Goal: Task Accomplishment & Management: Understand process/instructions

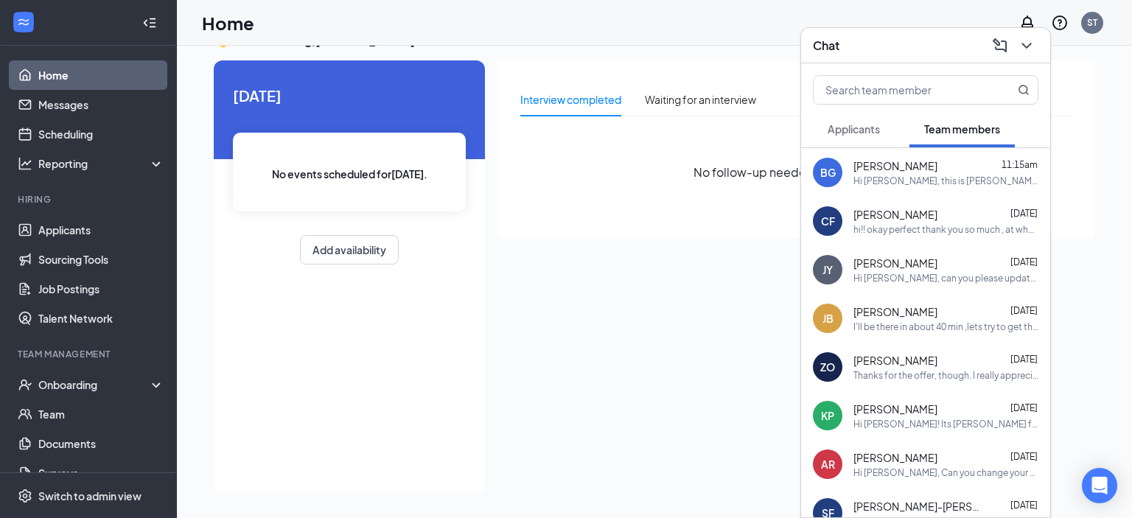
scroll to position [31, 0]
click at [957, 181] on div "Hi [PERSON_NAME], this is [PERSON_NAME] with the [PERSON_NAME] team. I reset yo…" at bounding box center [946, 181] width 185 height 13
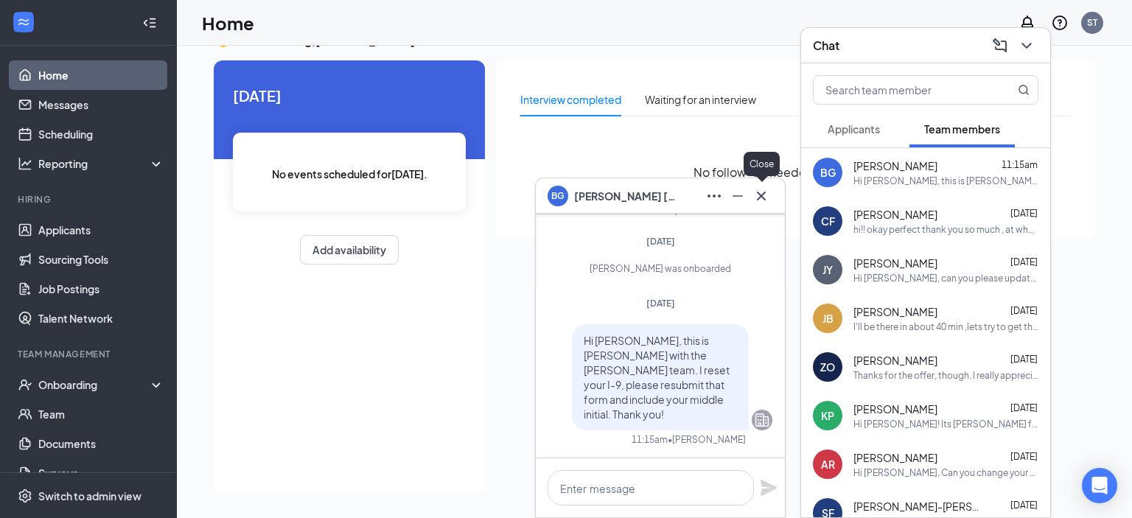
click at [765, 198] on icon "Cross" at bounding box center [762, 196] width 18 height 18
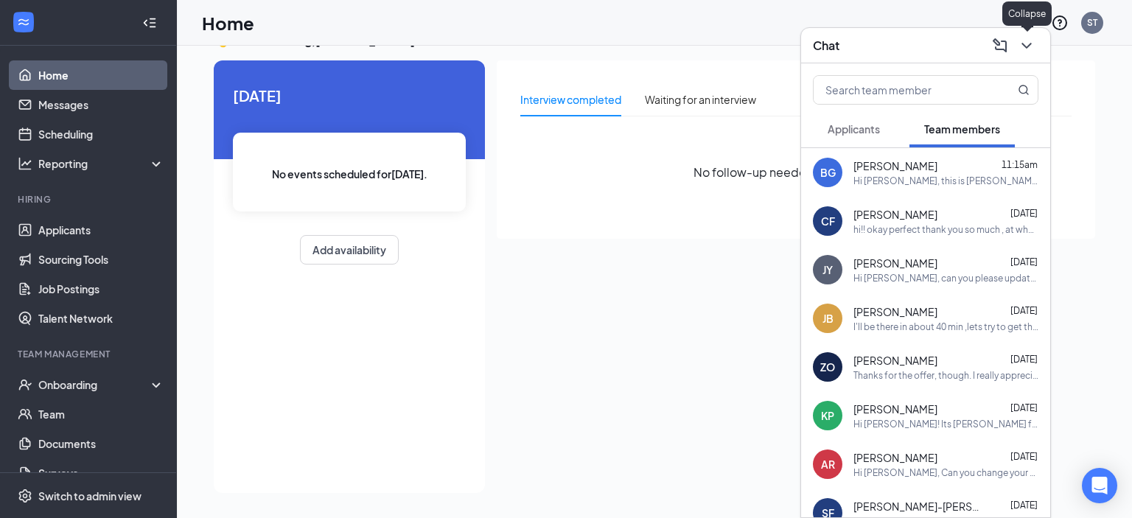
click at [1033, 48] on icon "ChevronDown" at bounding box center [1027, 46] width 18 height 18
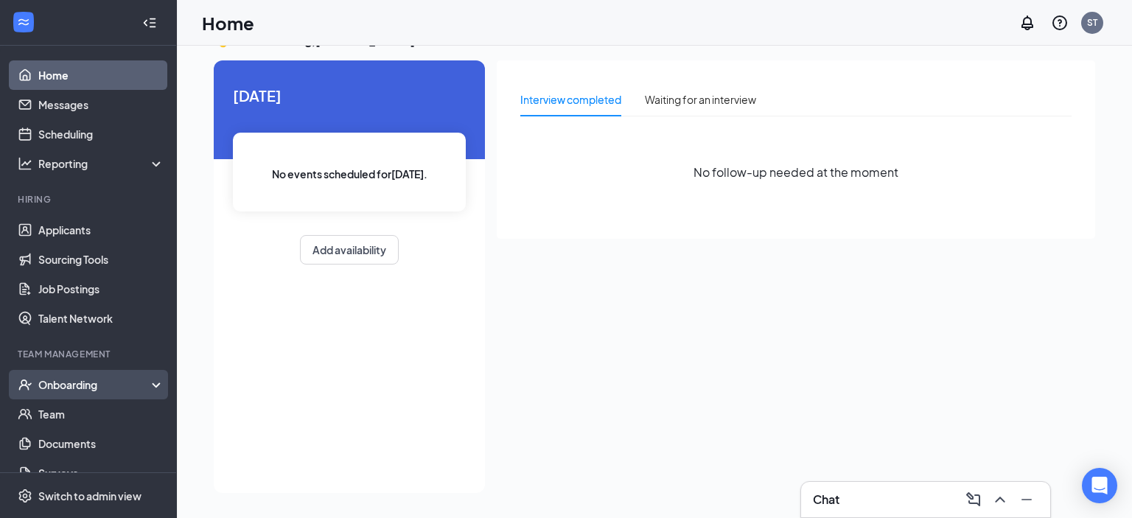
click at [66, 393] on div "Onboarding" at bounding box center [88, 384] width 177 height 29
click at [67, 411] on link "Overview" at bounding box center [101, 414] width 126 height 29
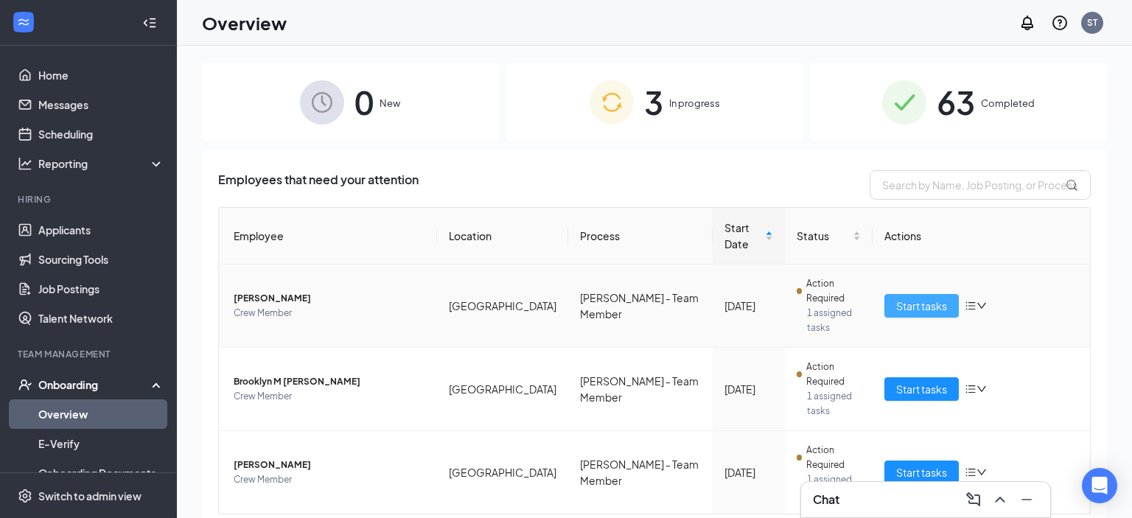
click at [924, 298] on span "Start tasks" at bounding box center [921, 306] width 51 height 16
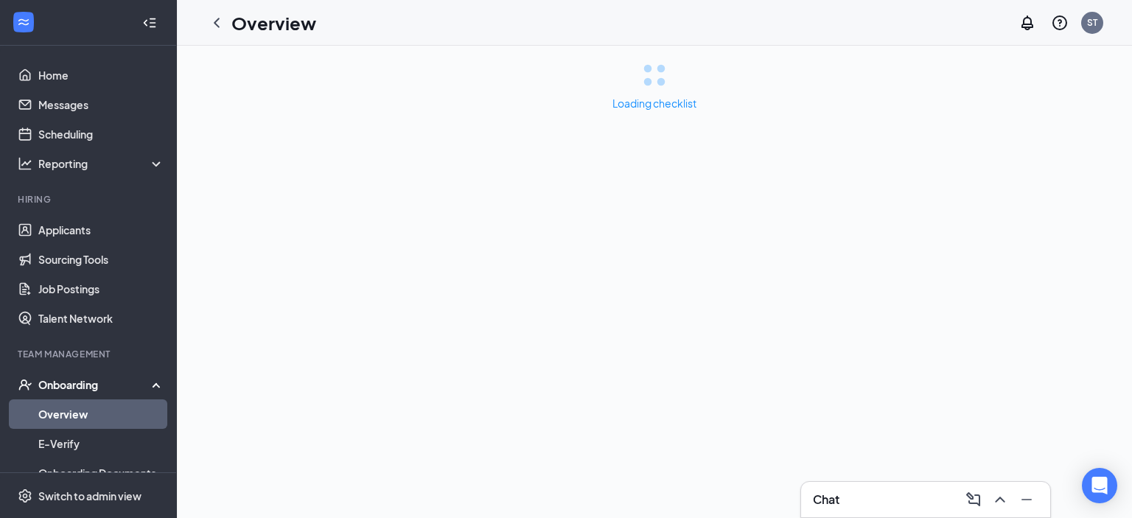
click at [1038, 506] on div at bounding box center [1025, 500] width 27 height 24
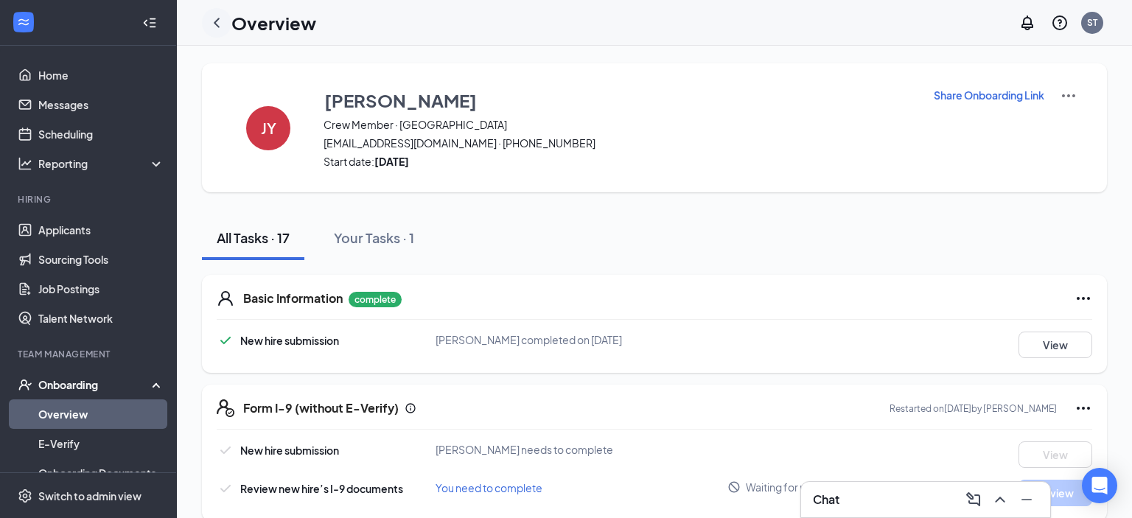
click at [223, 21] on icon "ChevronLeft" at bounding box center [217, 23] width 18 height 18
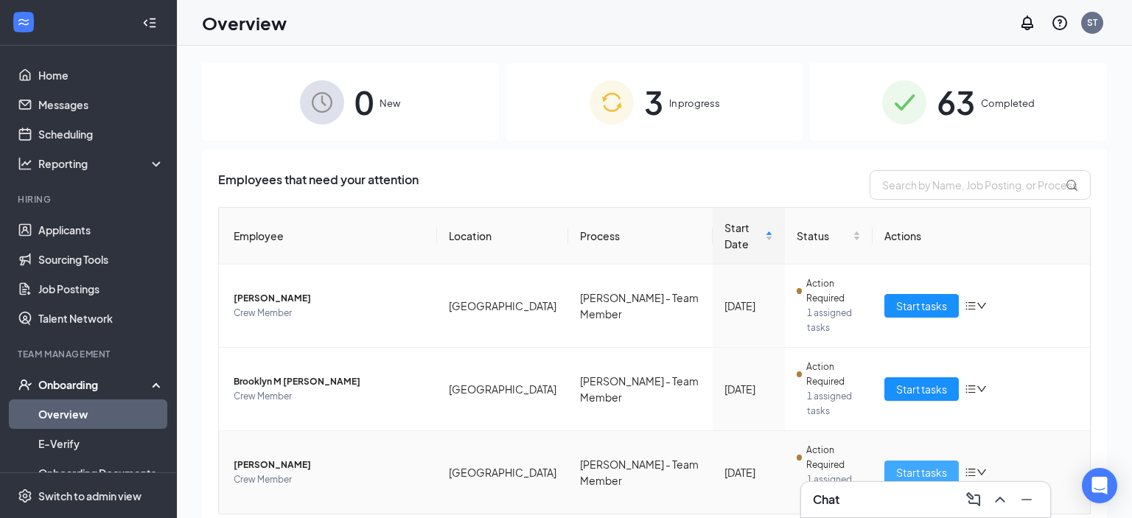
click at [933, 464] on span "Start tasks" at bounding box center [921, 472] width 51 height 16
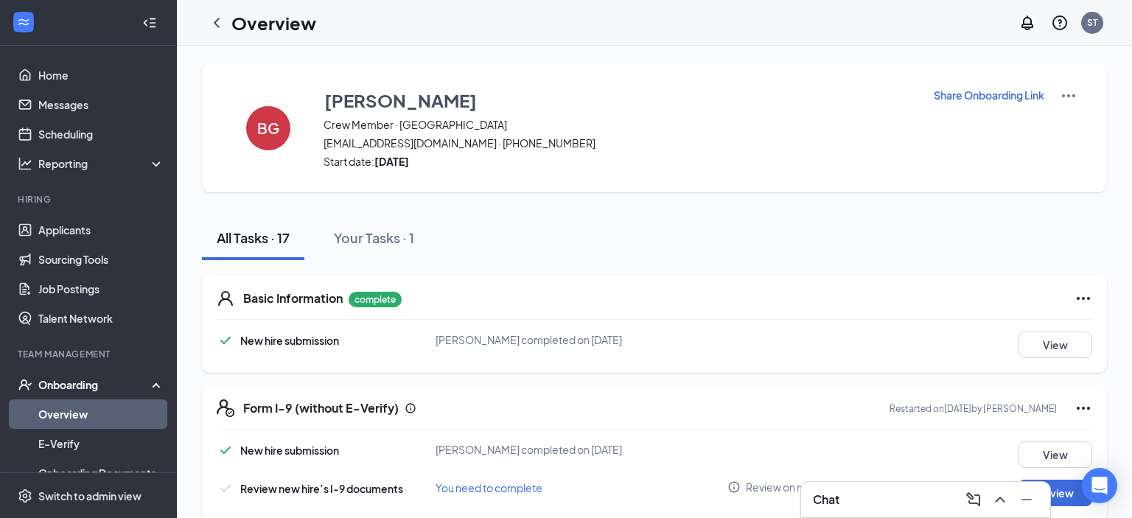
scroll to position [311, 0]
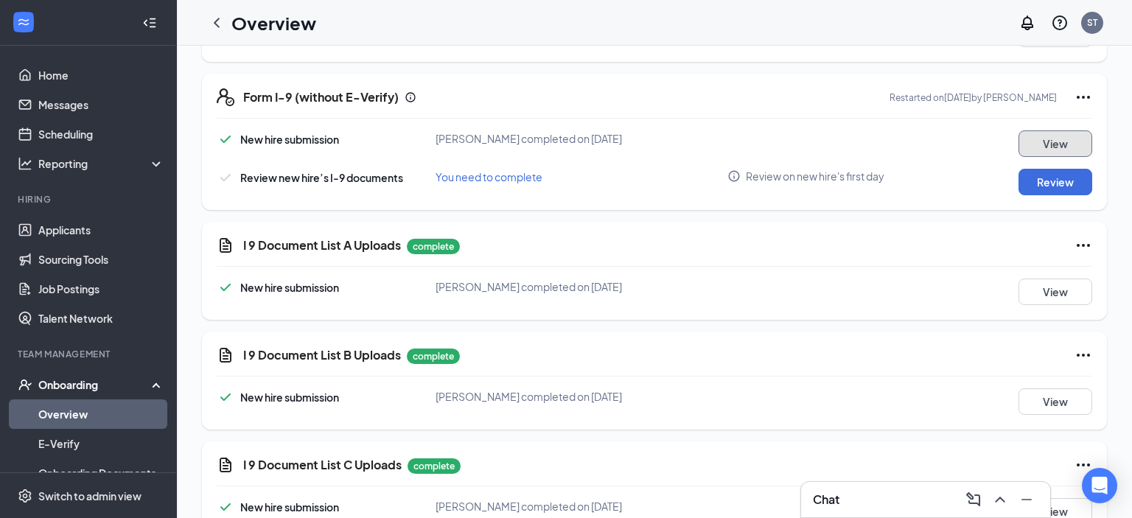
click at [1033, 144] on button "View" at bounding box center [1056, 143] width 74 height 27
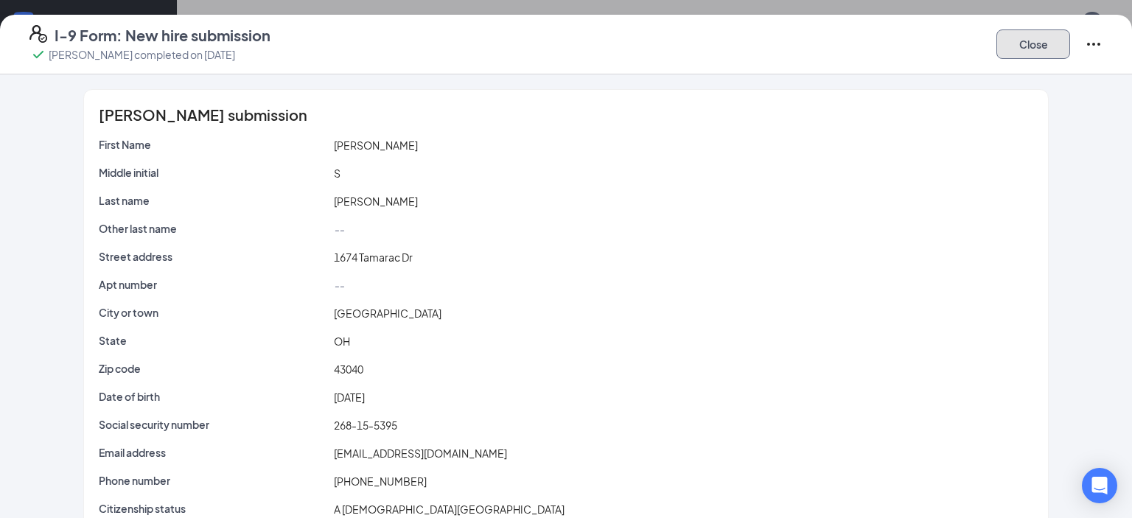
click at [1040, 51] on button "Close" at bounding box center [1034, 43] width 74 height 29
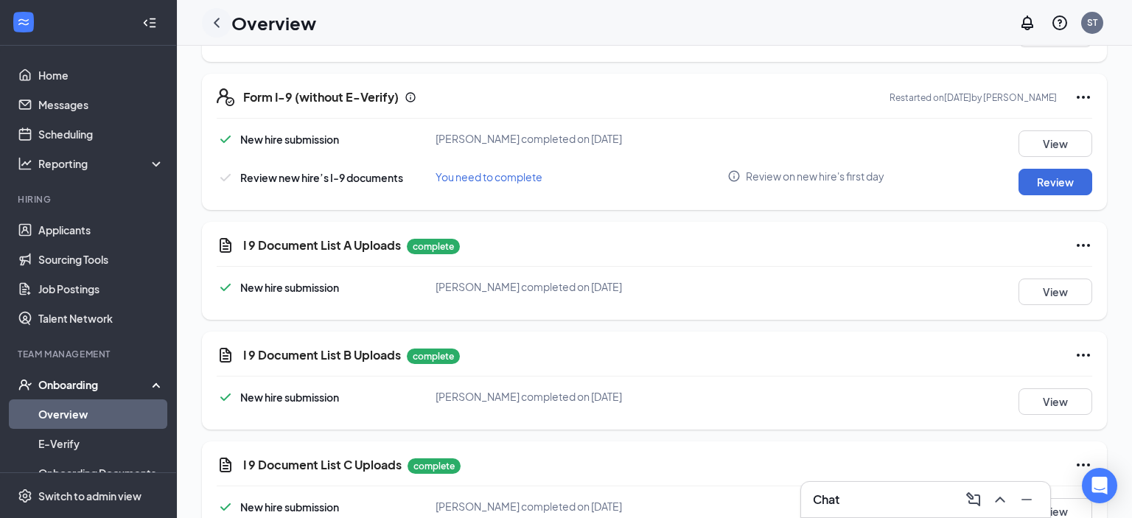
click at [216, 23] on icon "ChevronLeft" at bounding box center [217, 23] width 6 height 10
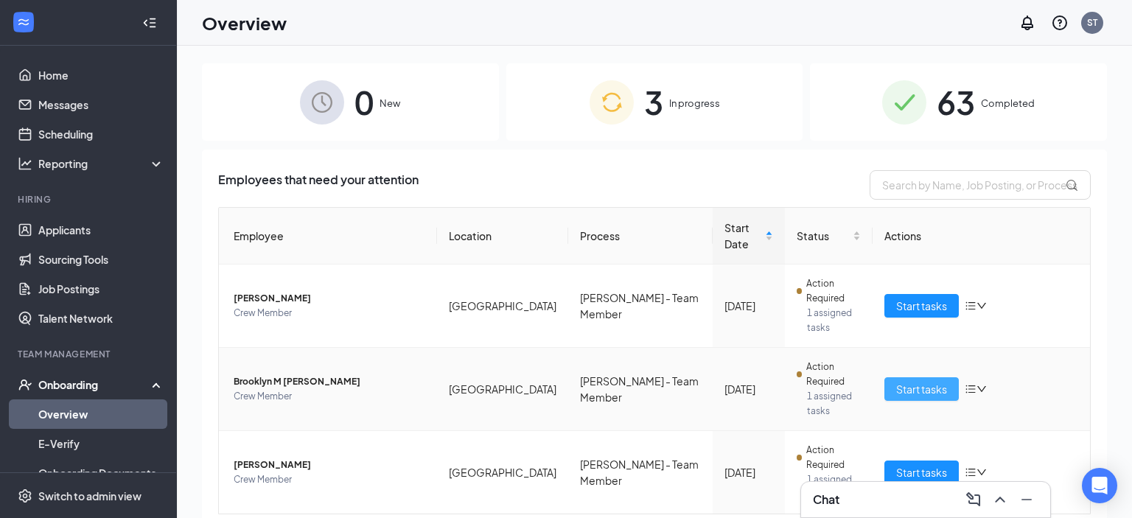
click at [924, 377] on button "Start tasks" at bounding box center [922, 389] width 74 height 24
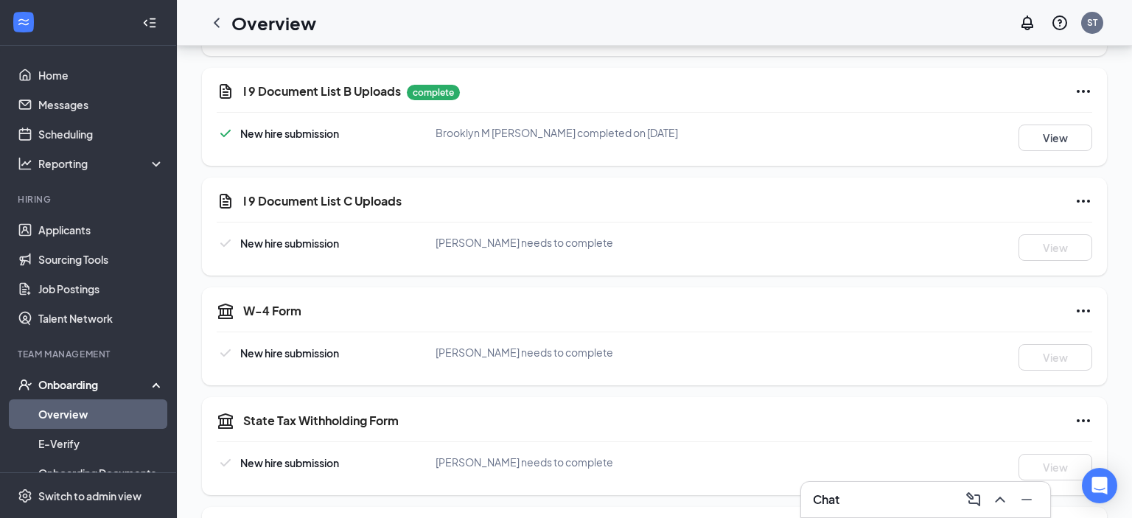
scroll to position [467, 0]
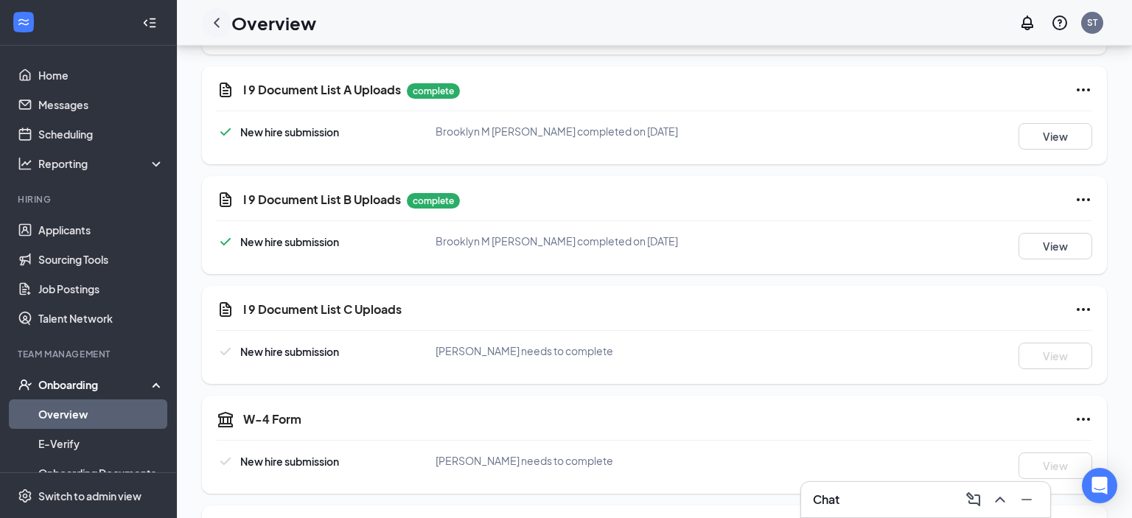
click at [222, 24] on icon "ChevronLeft" at bounding box center [217, 23] width 18 height 18
